Goal: Task Accomplishment & Management: Complete application form

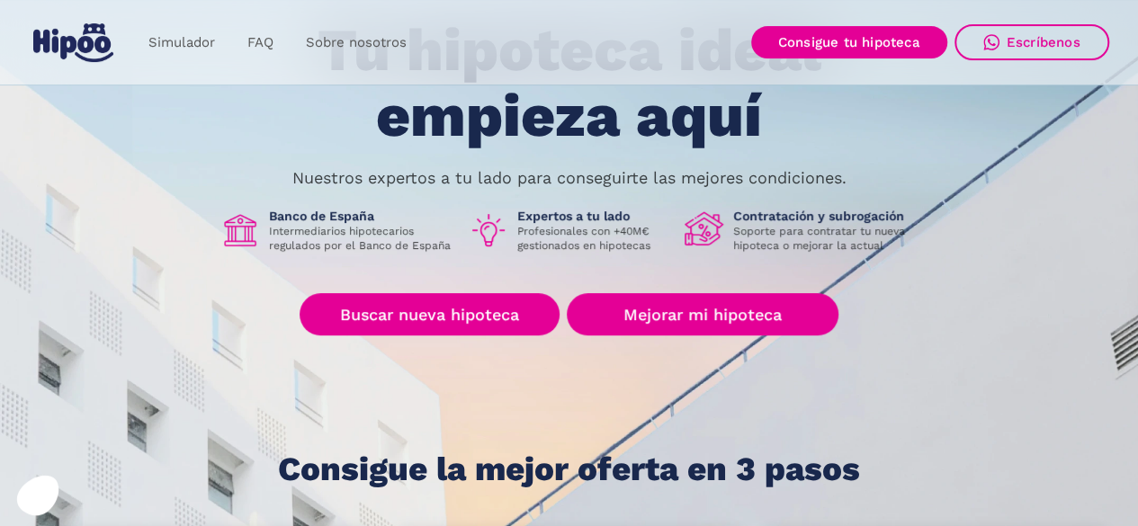
scroll to position [145, 0]
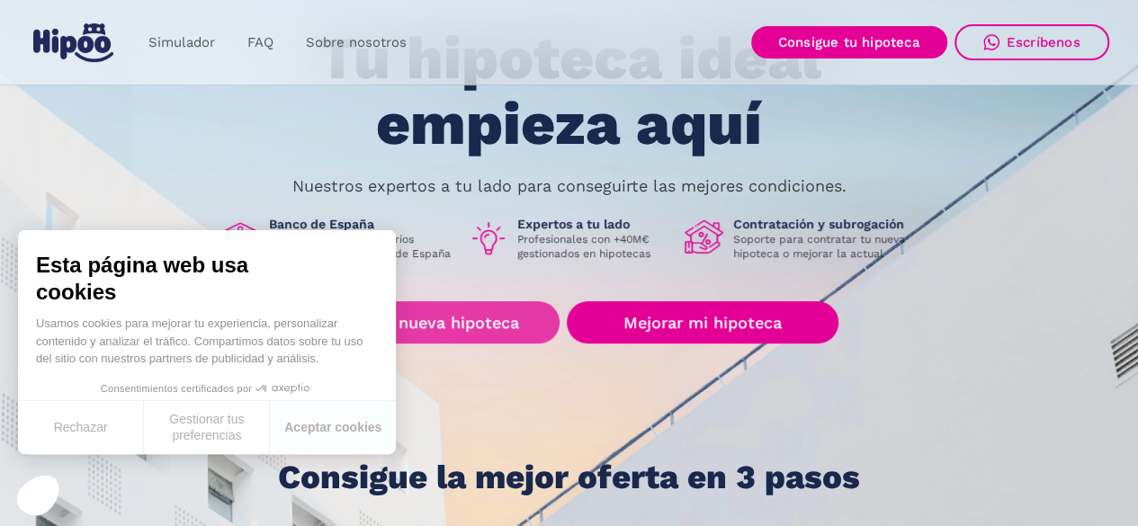
click at [409, 325] on link "Buscar nueva hipoteca" at bounding box center [430, 322] width 260 height 42
click at [452, 303] on link "Buscar nueva hipoteca" at bounding box center [430, 322] width 260 height 42
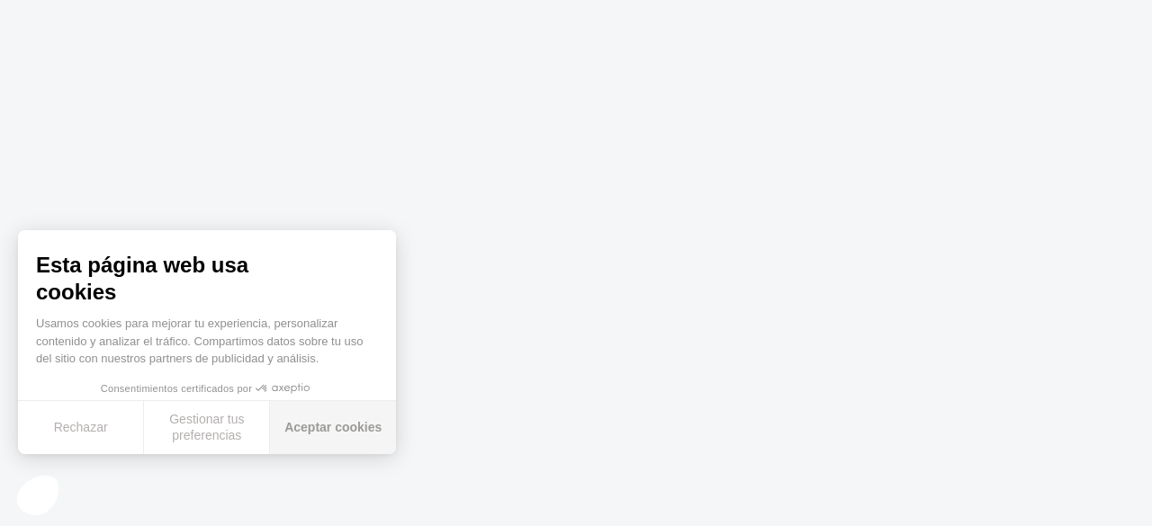
click at [333, 417] on button "Aceptar cookies" at bounding box center [333, 427] width 126 height 53
